Goal: Task Accomplishment & Management: Complete application form

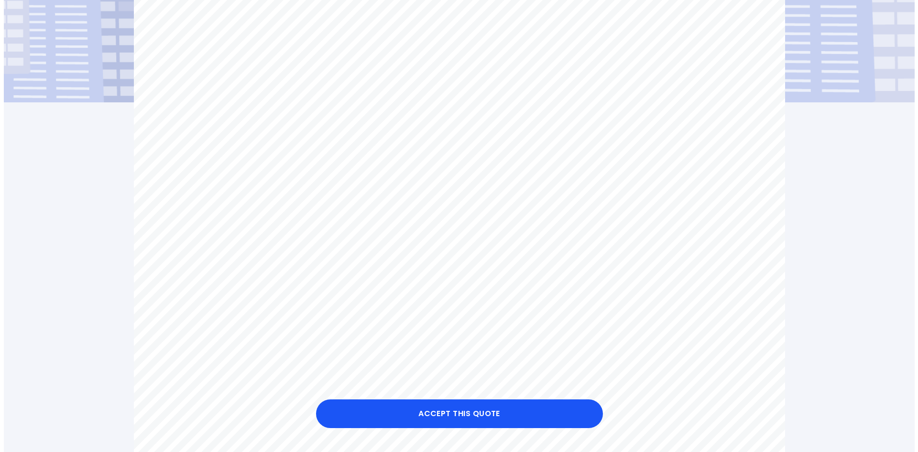
scroll to position [239, 0]
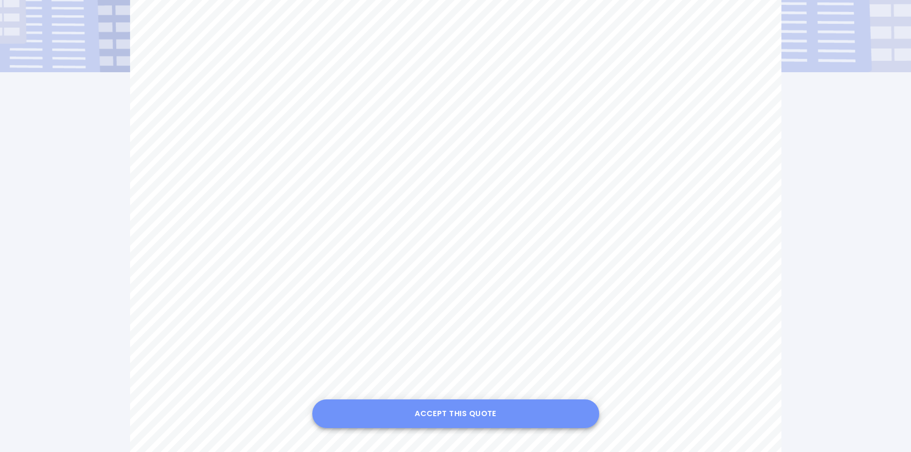
click at [467, 412] on button "Accept this Quote" at bounding box center [455, 413] width 287 height 29
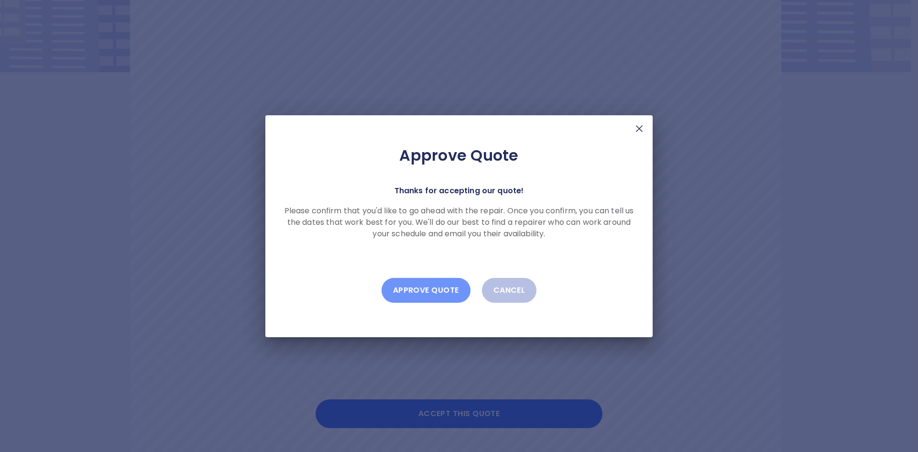
click at [433, 288] on button "Approve Quote" at bounding box center [426, 290] width 89 height 25
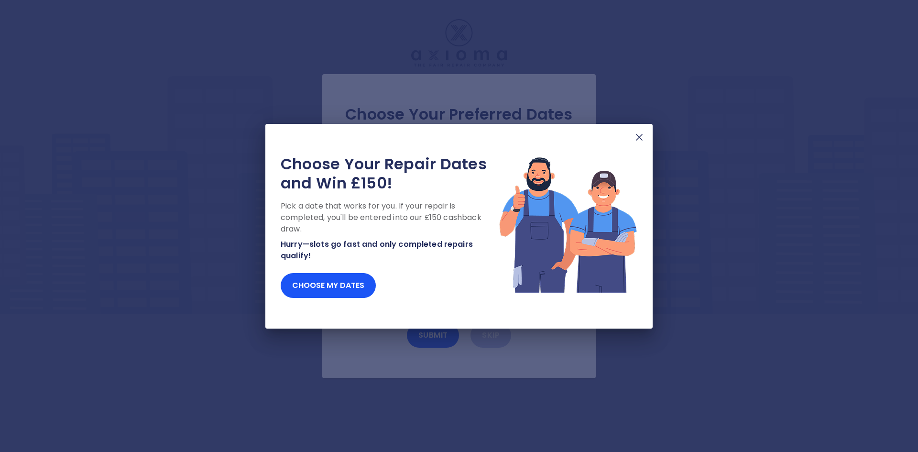
click at [637, 134] on img at bounding box center [639, 137] width 11 height 11
click at [639, 137] on img at bounding box center [639, 137] width 11 height 11
click at [638, 136] on img at bounding box center [639, 137] width 11 height 11
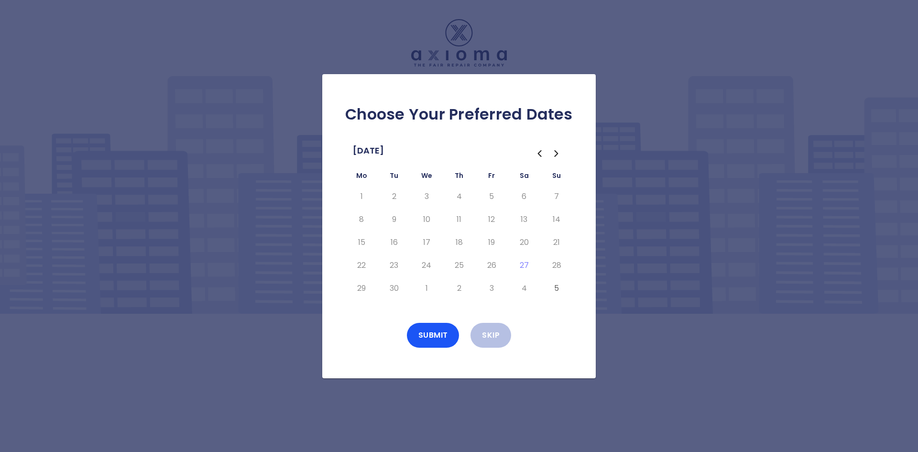
click at [555, 152] on icon "Go to the Next Month" at bounding box center [556, 153] width 11 height 11
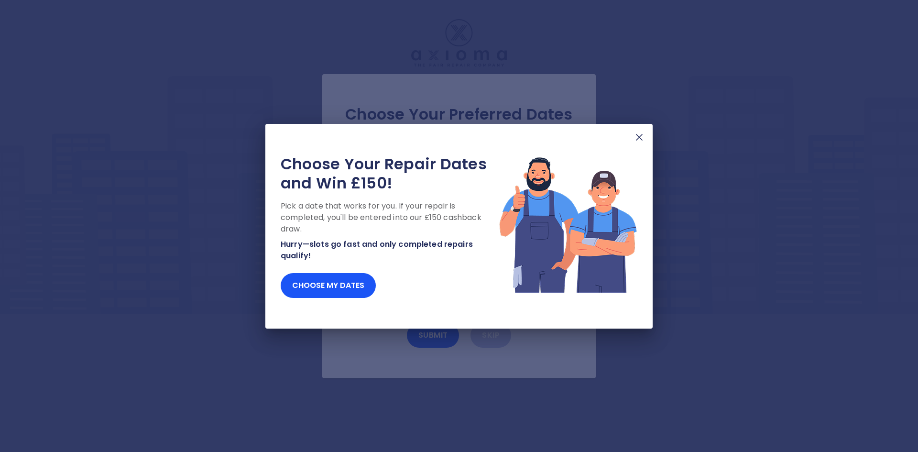
click at [361, 218] on p "Pick a date that works for you. If your repair is completed, you'll be entered …" at bounding box center [390, 217] width 218 height 34
click at [640, 136] on img at bounding box center [639, 137] width 11 height 11
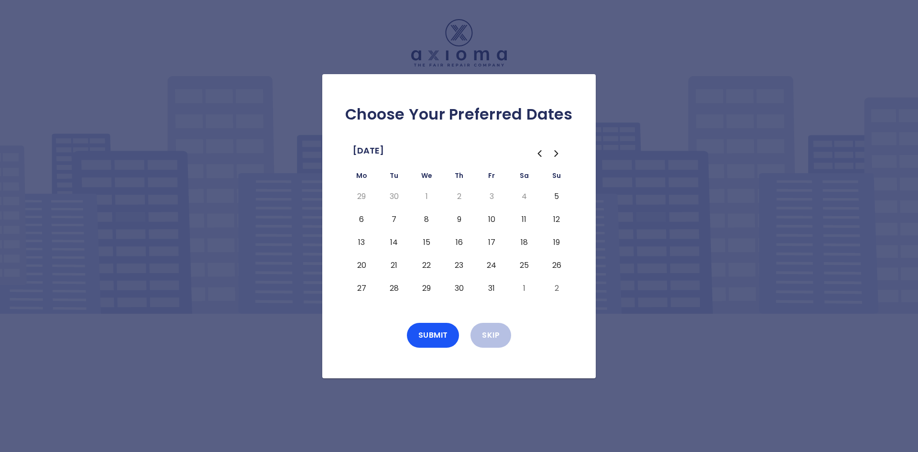
click at [362, 218] on button "6" at bounding box center [361, 219] width 17 height 15
click at [393, 218] on button "7" at bounding box center [394, 219] width 17 height 15
click at [427, 217] on button "8" at bounding box center [426, 219] width 17 height 15
click at [426, 331] on button "Submit" at bounding box center [433, 335] width 53 height 25
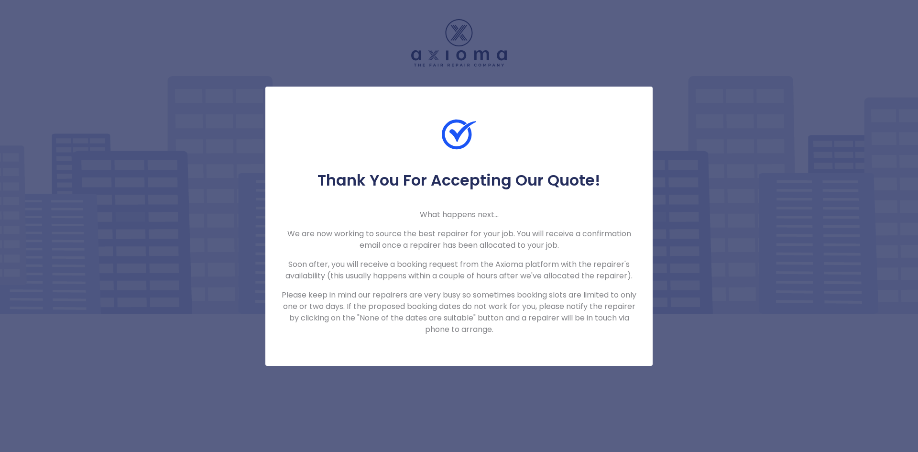
drag, startPoint x: 902, startPoint y: 226, endPoint x: 902, endPoint y: 220, distance: 5.8
click at [902, 221] on div "Thank You For Accepting Our Quote! What happens next... We are now working to s…" at bounding box center [459, 226] width 918 height 452
drag, startPoint x: 501, startPoint y: 392, endPoint x: 489, endPoint y: 392, distance: 12.0
click at [491, 392] on div "Thank You For Accepting Our Quote! What happens next... We are now working to s…" at bounding box center [459, 226] width 918 height 452
drag, startPoint x: 441, startPoint y: 390, endPoint x: 562, endPoint y: 385, distance: 121.6
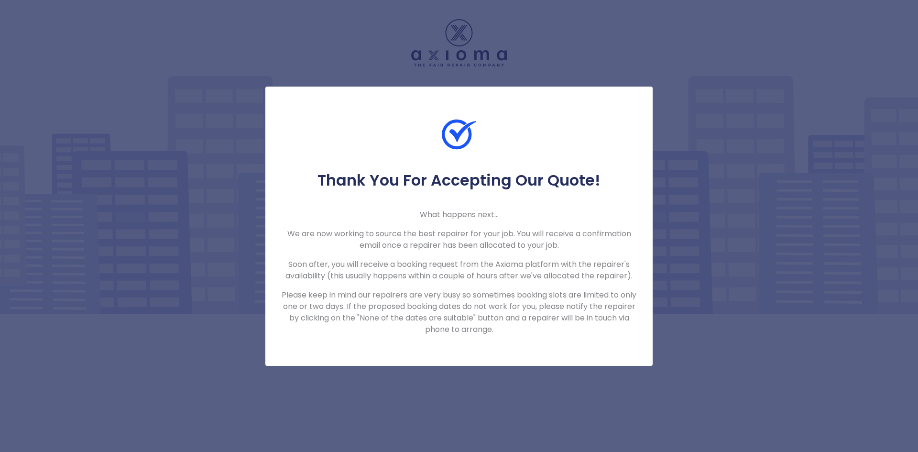
click at [465, 390] on div "Thank You For Accepting Our Quote! What happens next... We are now working to s…" at bounding box center [459, 226] width 918 height 452
drag, startPoint x: 711, startPoint y: 378, endPoint x: 721, endPoint y: 373, distance: 10.7
click at [720, 373] on div "Thank You For Accepting Our Quote! What happens next... We are now working to s…" at bounding box center [459, 226] width 918 height 452
click at [770, 153] on div "Thank You For Accepting Our Quote! What happens next... We are now working to s…" at bounding box center [459, 226] width 918 height 452
drag, startPoint x: 768, startPoint y: 152, endPoint x: 772, endPoint y: 145, distance: 7.3
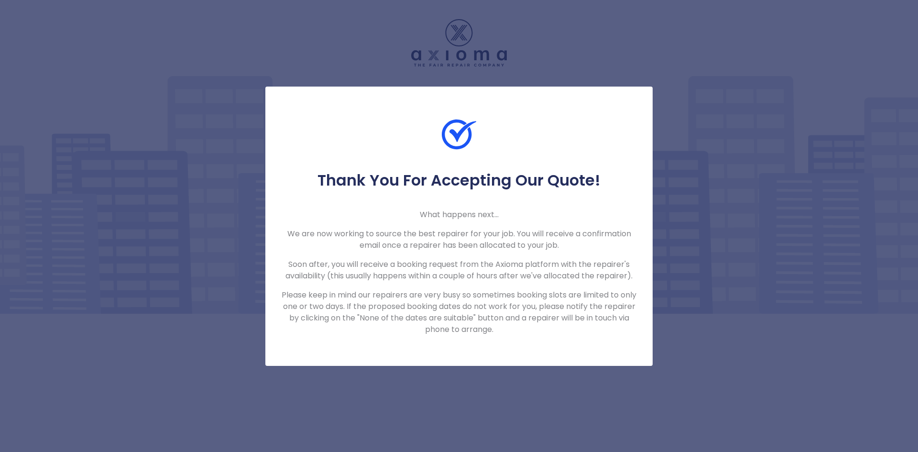
click at [772, 145] on div "Thank You For Accepting Our Quote! What happens next... We are now working to s…" at bounding box center [459, 226] width 918 height 452
